Goal: Find specific page/section: Find specific page/section

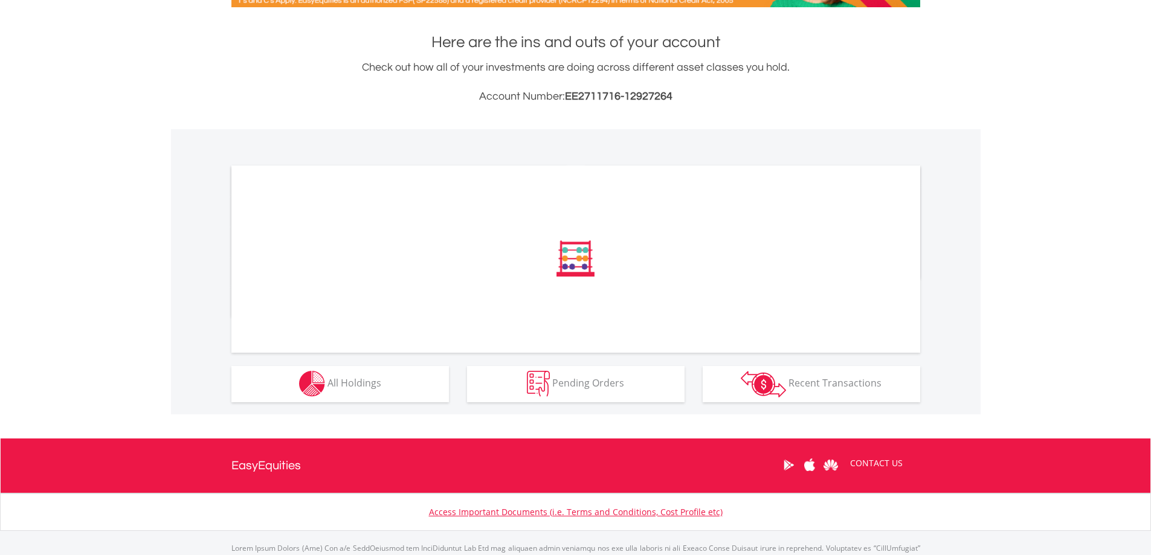
scroll to position [303, 0]
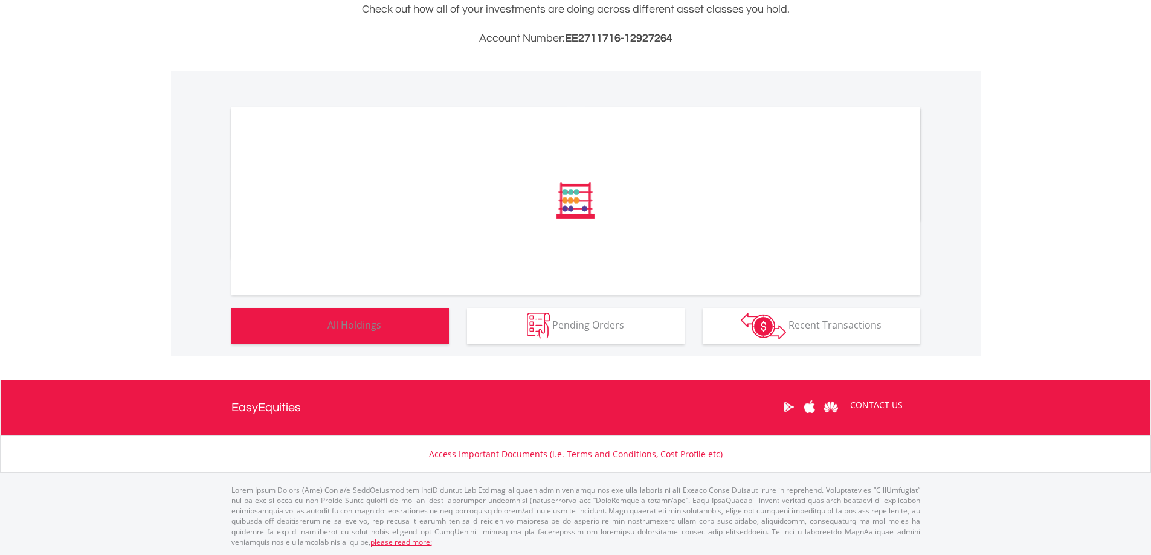
click at [357, 329] on div "﻿ Distribution Current Value Show All" at bounding box center [576, 213] width 810 height 285
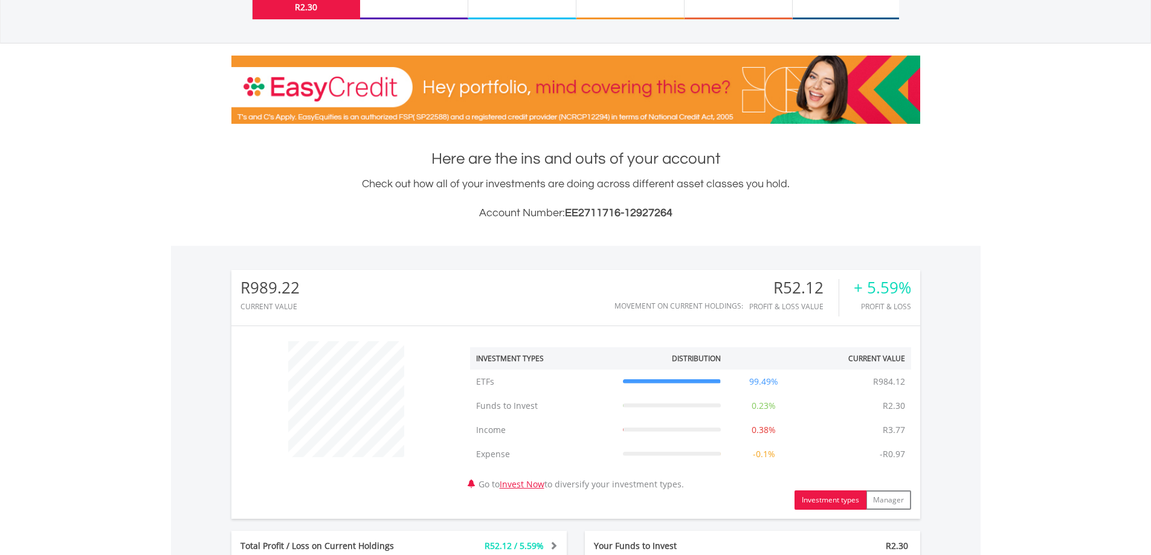
scroll to position [0, 0]
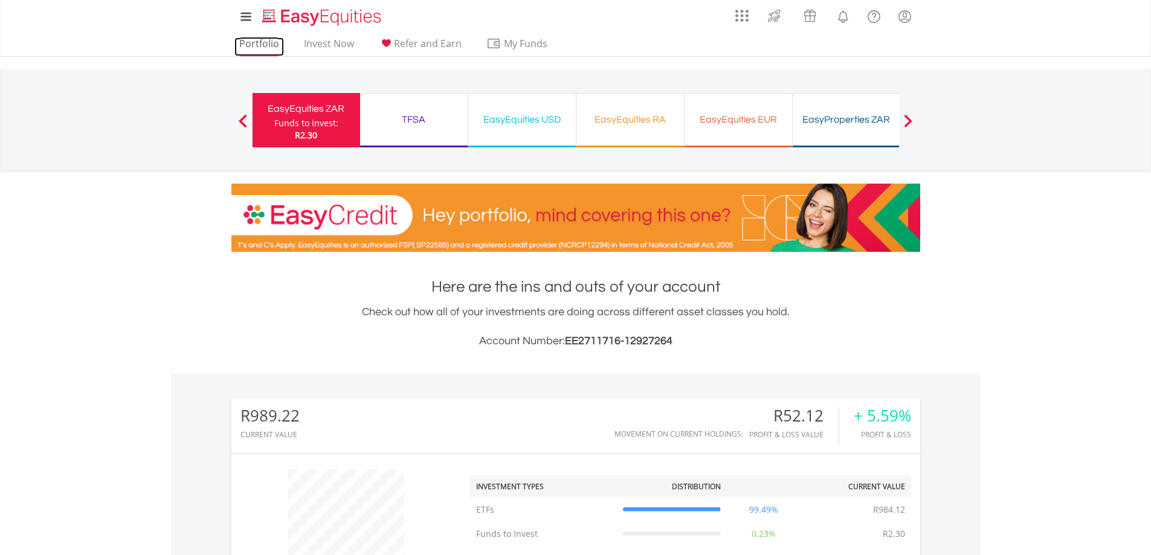
click at [257, 44] on link "Portfolio" at bounding box center [259, 46] width 50 height 19
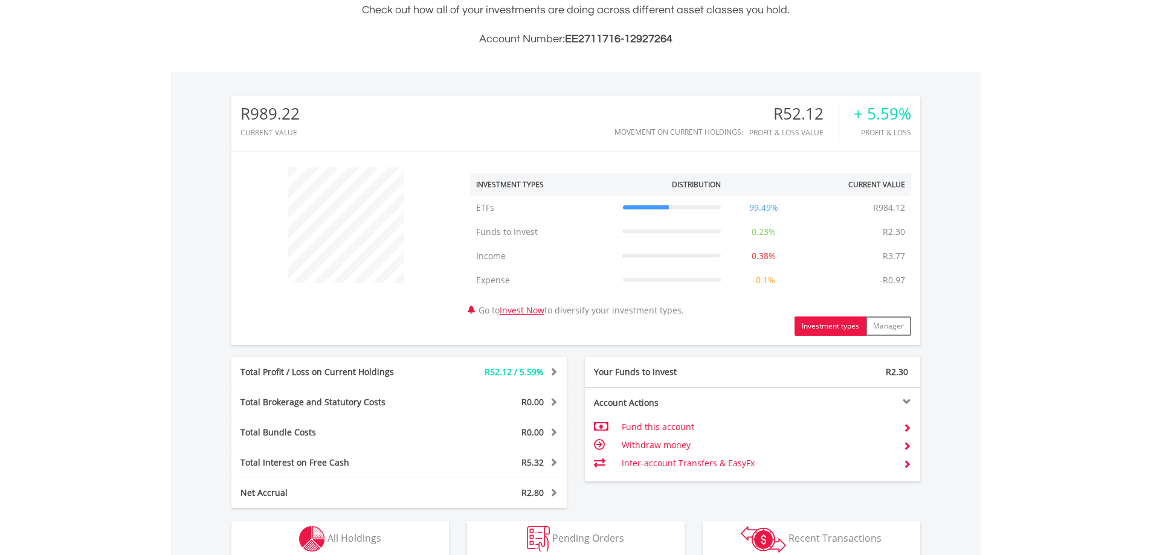
scroll to position [116, 230]
click at [252, 122] on div "R989.22" at bounding box center [270, 114] width 59 height 18
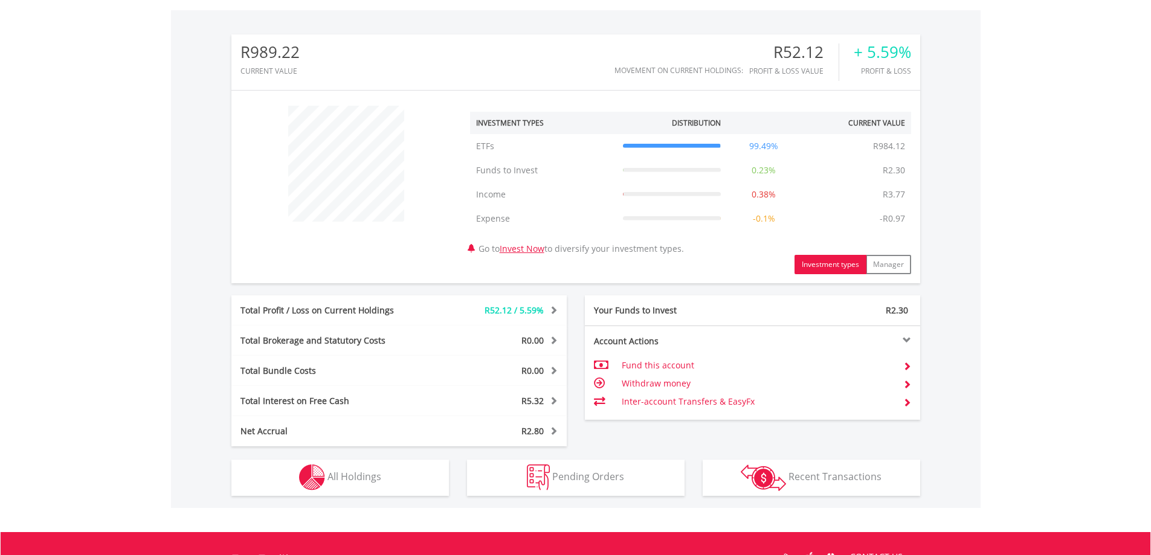
scroll to position [423, 0]
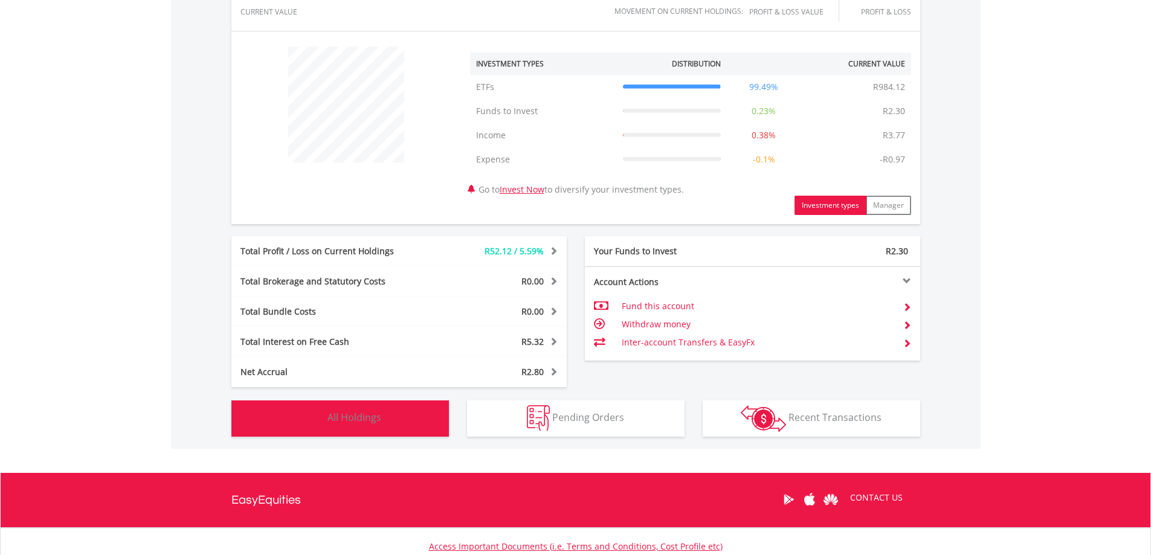
click at [402, 418] on button "Holdings All Holdings" at bounding box center [340, 419] width 218 height 36
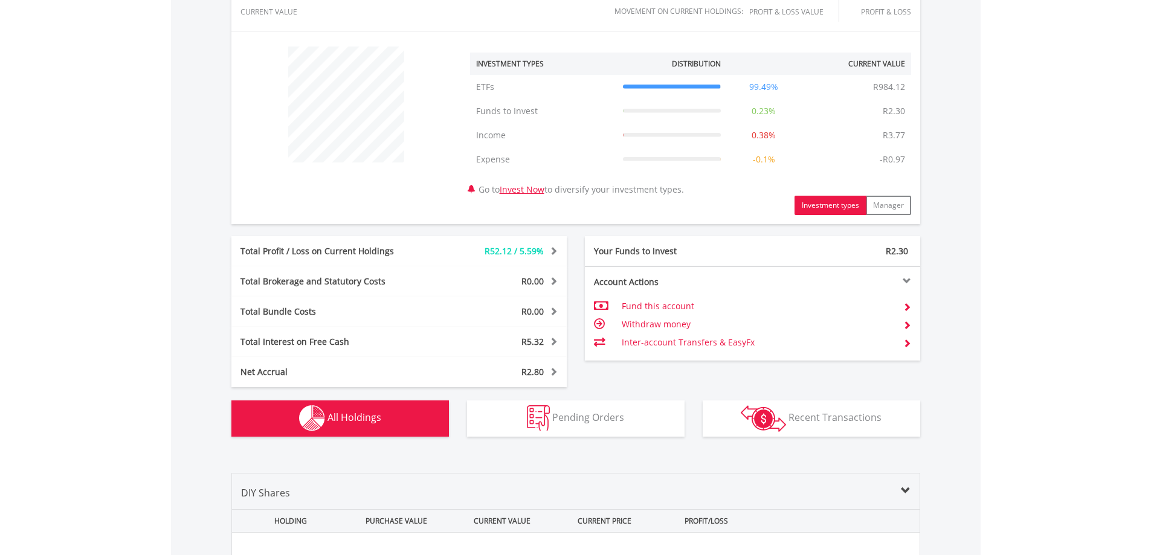
scroll to position [687, 0]
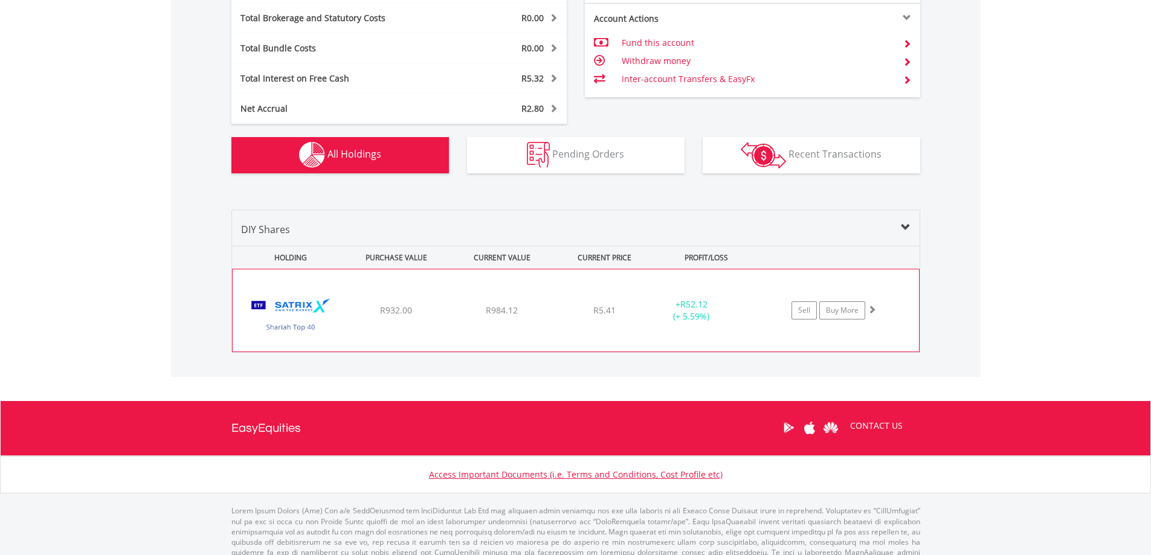
click at [358, 301] on div "﻿ Satrix Shariah Top 40 ETF R932.00 R984.12 R5.41 + R52.12 (+ 5.59%) Sell Buy M…" at bounding box center [576, 311] width 687 height 82
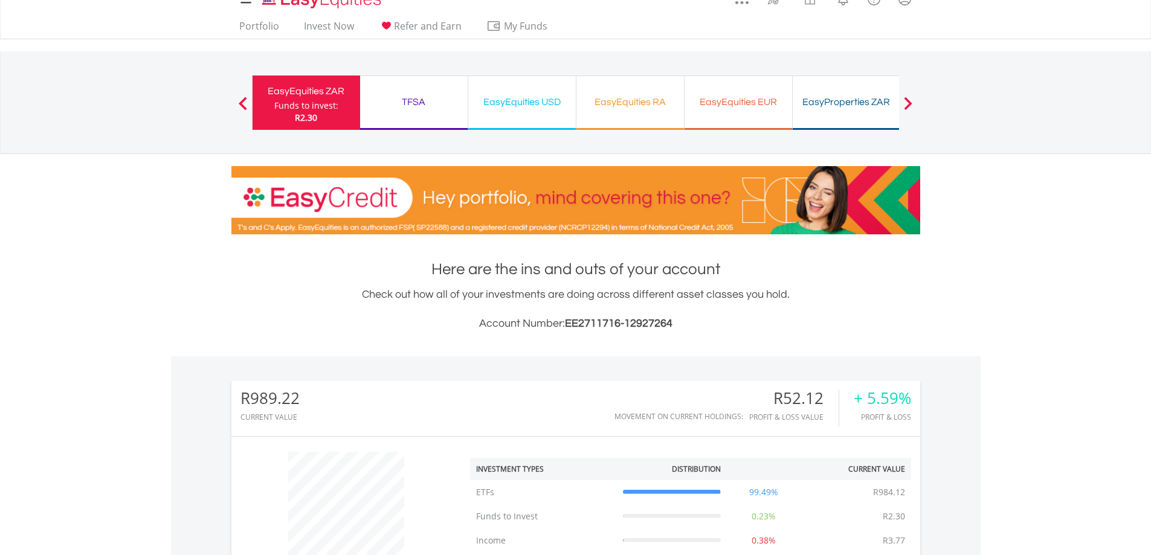
scroll to position [0, 0]
